Goal: Transaction & Acquisition: Subscribe to service/newsletter

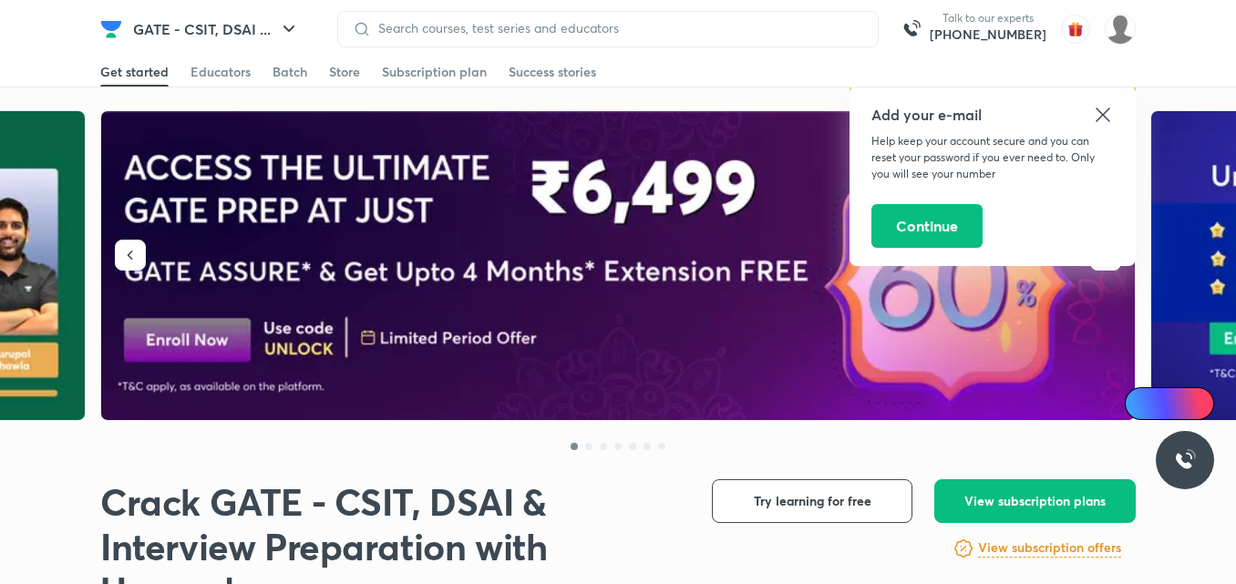
click at [1108, 126] on div "Add your e-mail Help keep your account secure and you can reset your password i…" at bounding box center [993, 176] width 286 height 181
click at [1103, 115] on icon at bounding box center [1103, 115] width 14 height 14
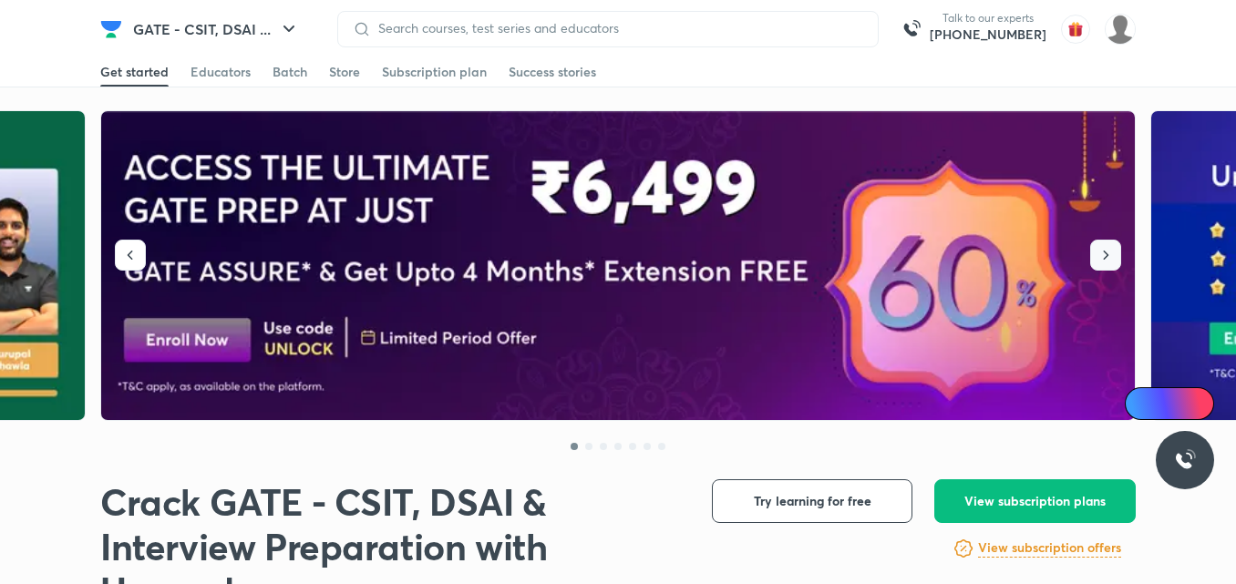
click at [1112, 255] on icon "button" at bounding box center [1106, 255] width 18 height 18
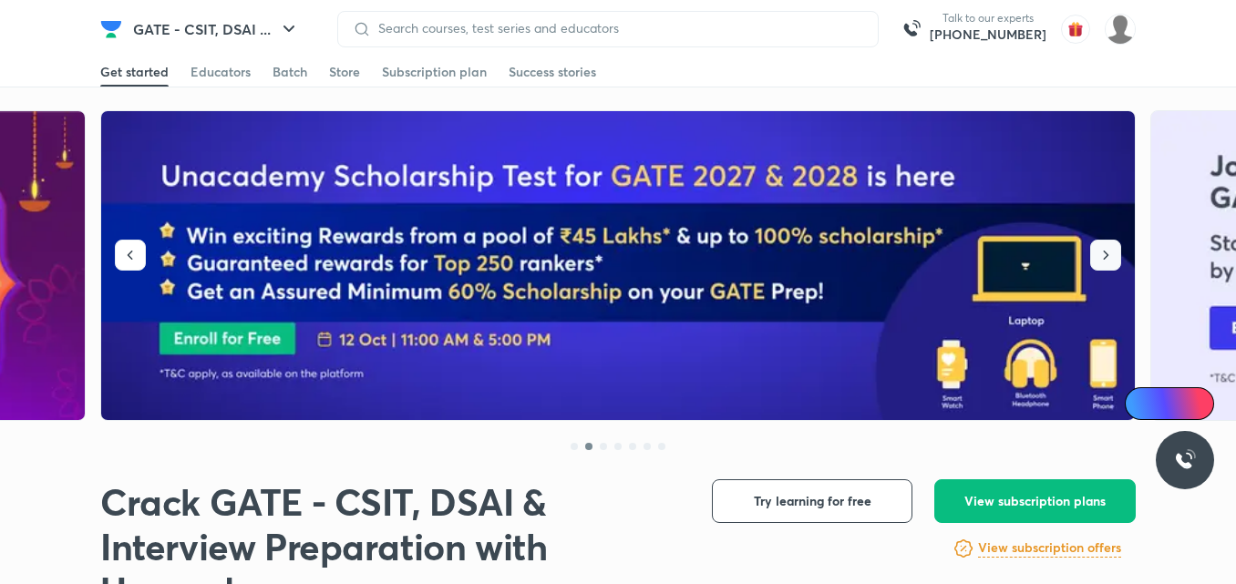
click at [1112, 255] on icon "button" at bounding box center [1106, 255] width 18 height 18
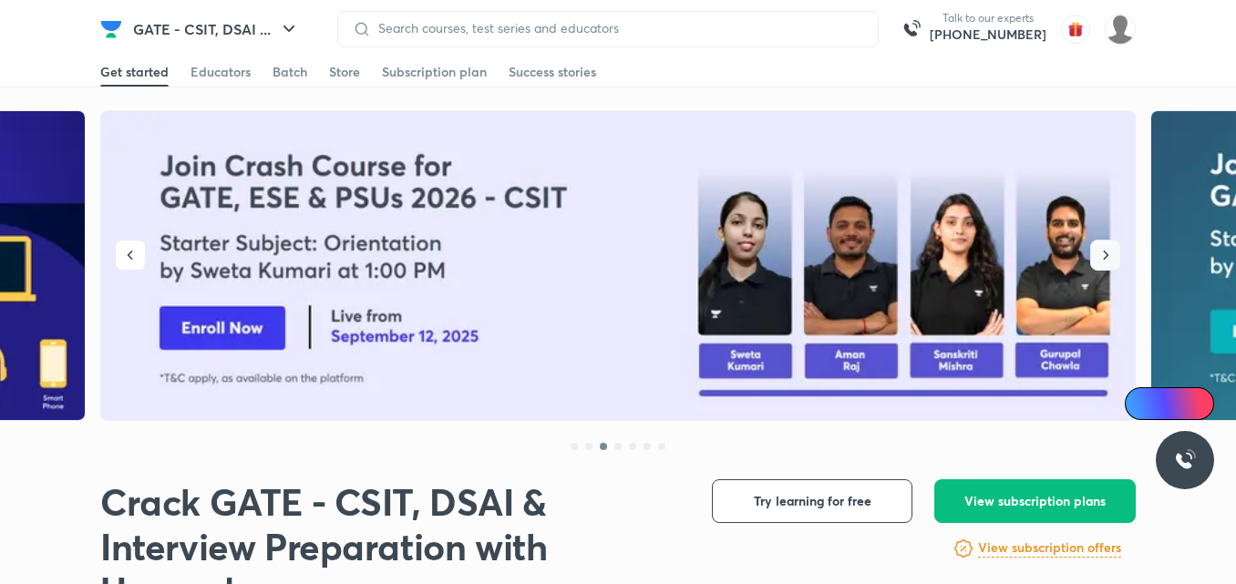
click at [1112, 254] on icon "button" at bounding box center [1106, 255] width 18 height 18
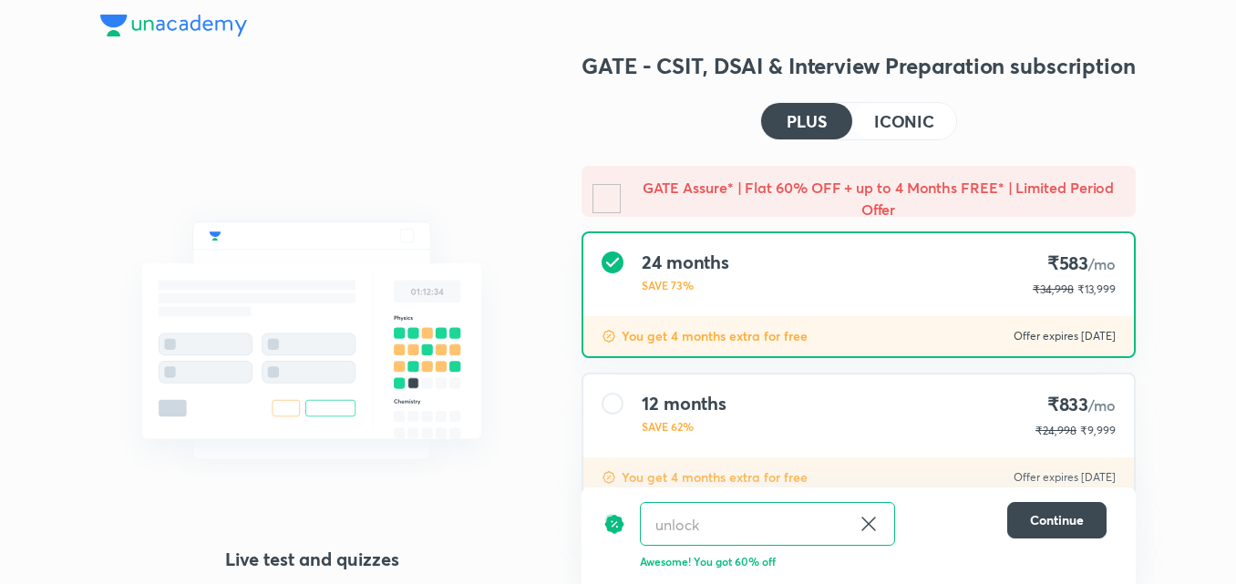
drag, startPoint x: 1245, startPoint y: 129, endPoint x: 1201, endPoint y: 100, distance: 52.6
click at [1201, 100] on div "Structured courses All our courses are structured in line with your exam syllab…" at bounding box center [618, 388] width 1236 height 776
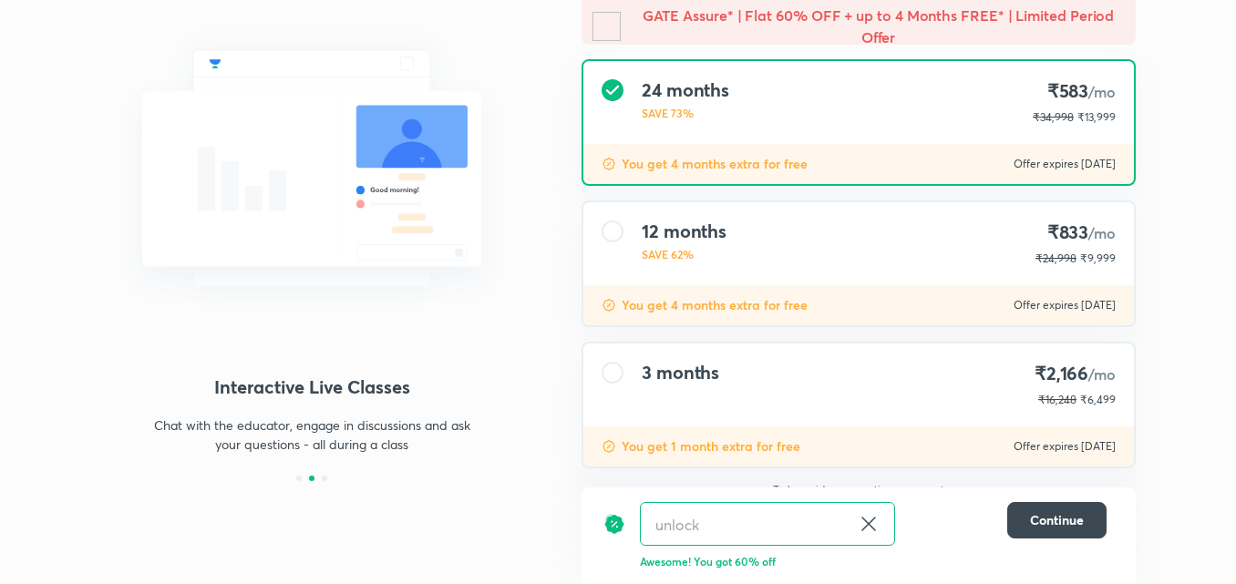
scroll to position [173, 0]
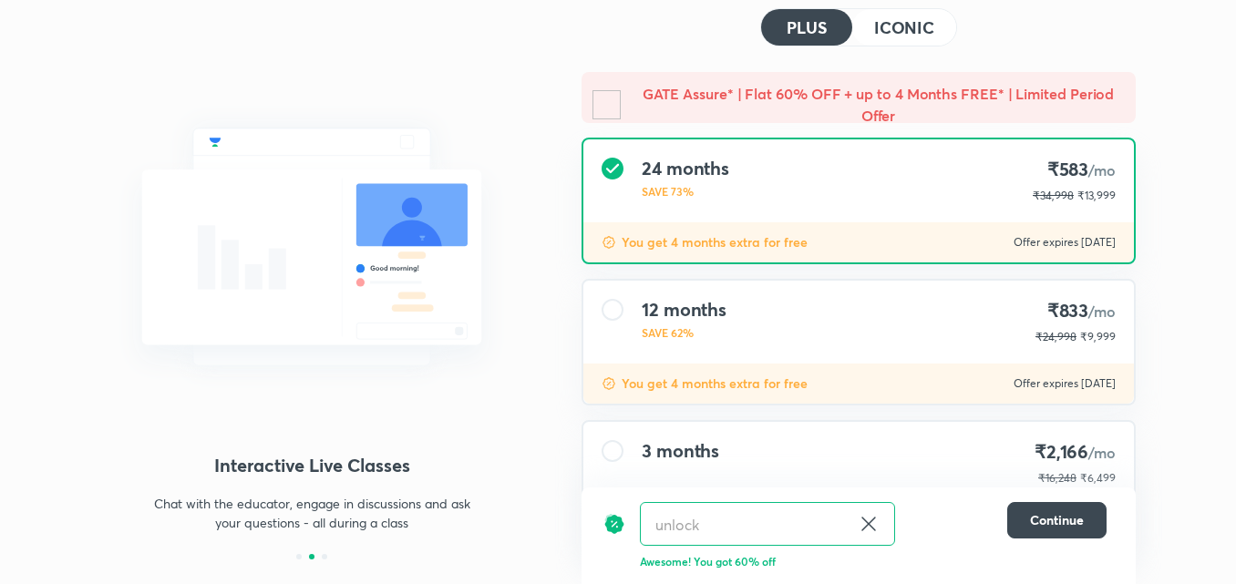
scroll to position [70, 0]
